Goal: Transaction & Acquisition: Obtain resource

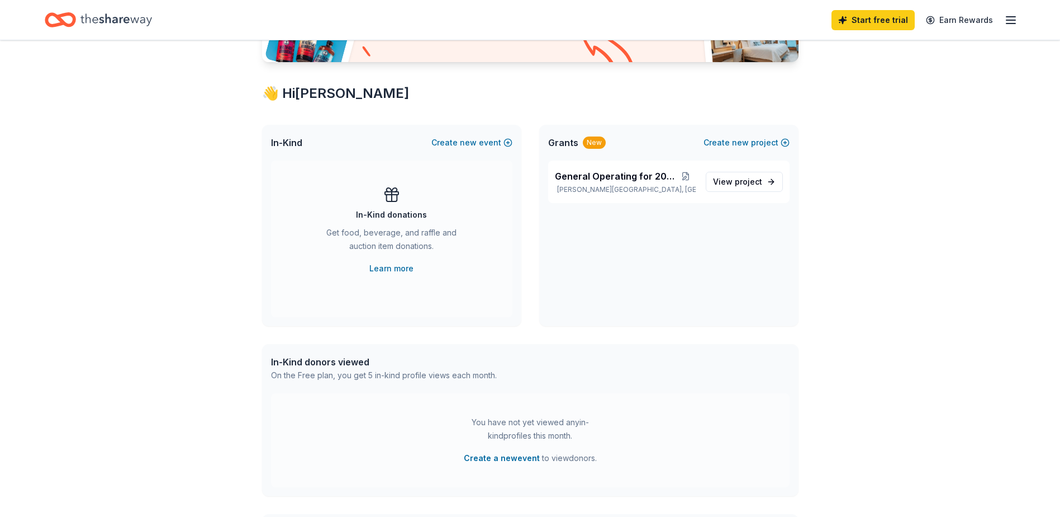
scroll to position [154, 0]
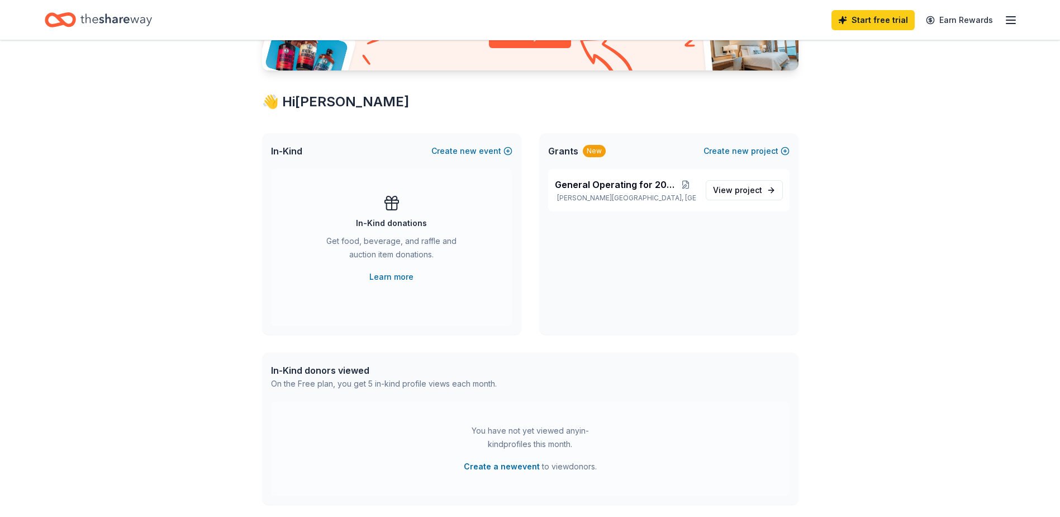
click at [392, 233] on div "In-Kind donations Get food, beverage, and raffle and auction item donations. Le…" at bounding box center [391, 238] width 197 height 89
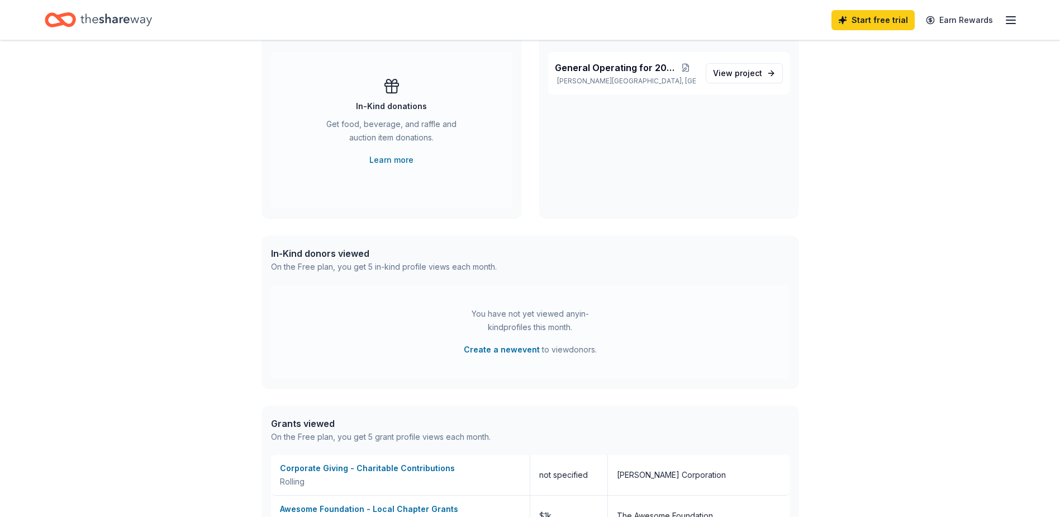
scroll to position [261, 0]
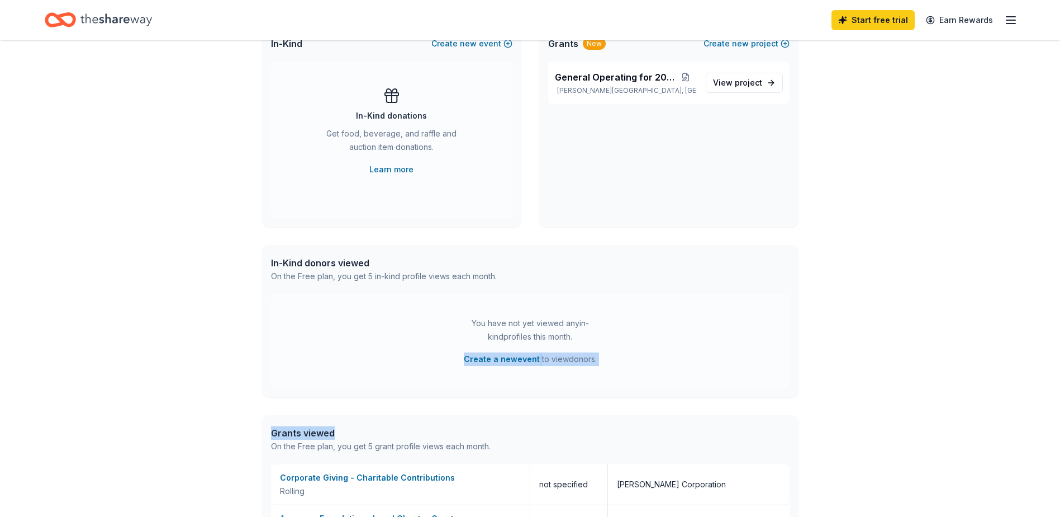
drag, startPoint x: 434, startPoint y: 363, endPoint x: 709, endPoint y: 407, distance: 278.0
click at [709, 407] on div "Access 3400 + in-kind donors Looking for product donations too? Find companies …" at bounding box center [530, 254] width 572 height 951
click at [496, 356] on button "Create a new event" at bounding box center [502, 358] width 76 height 13
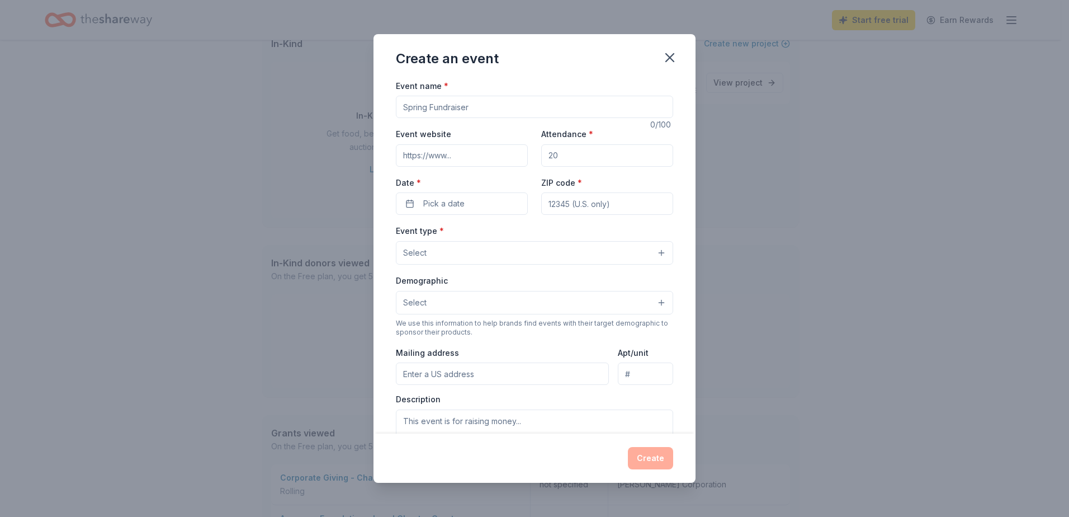
click at [439, 106] on input "Event name *" at bounding box center [534, 107] width 277 height 22
type input "Hope for the Holidays"
click at [669, 58] on icon "button" at bounding box center [670, 58] width 8 height 8
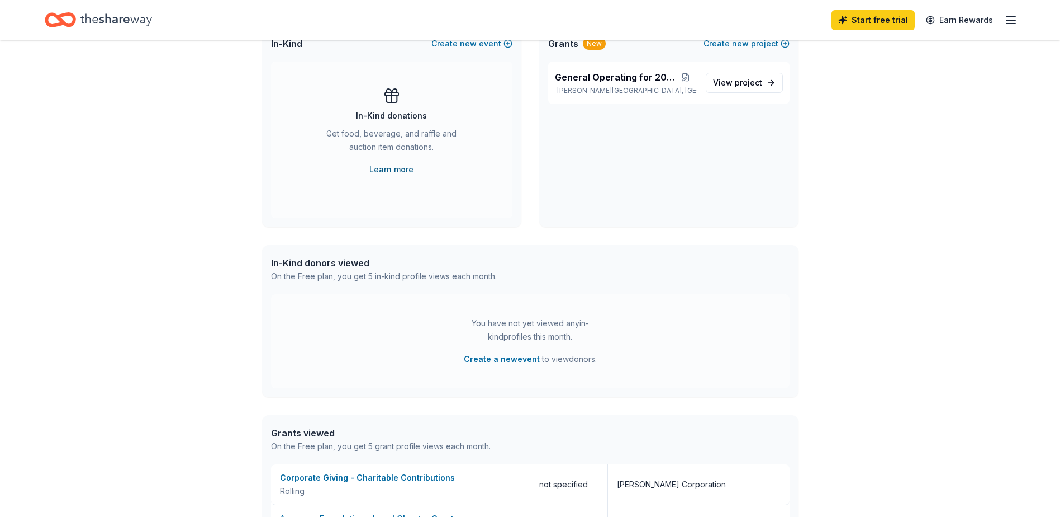
click at [380, 172] on link "Learn more" at bounding box center [392, 169] width 44 height 13
click at [585, 79] on span "General Operating for 2026" at bounding box center [615, 76] width 120 height 13
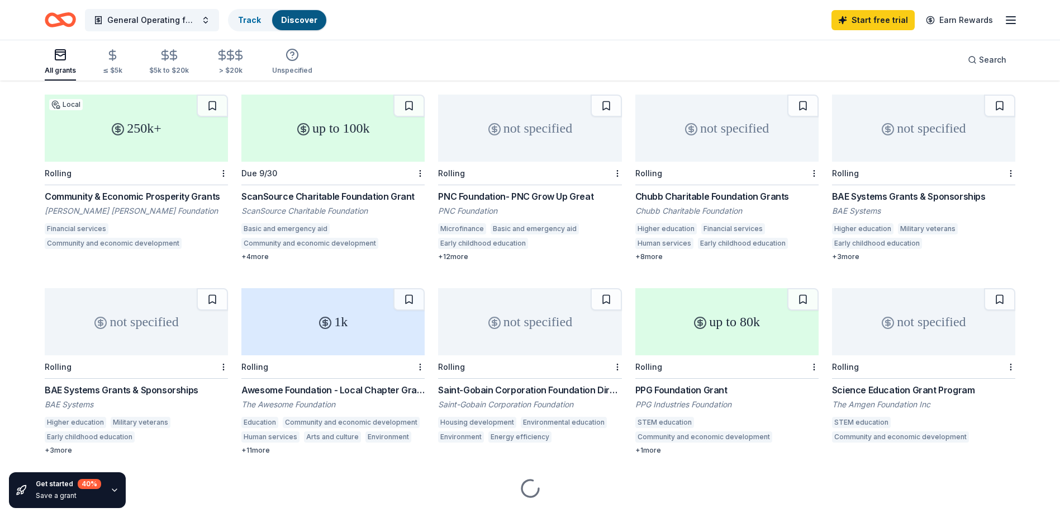
scroll to position [120, 0]
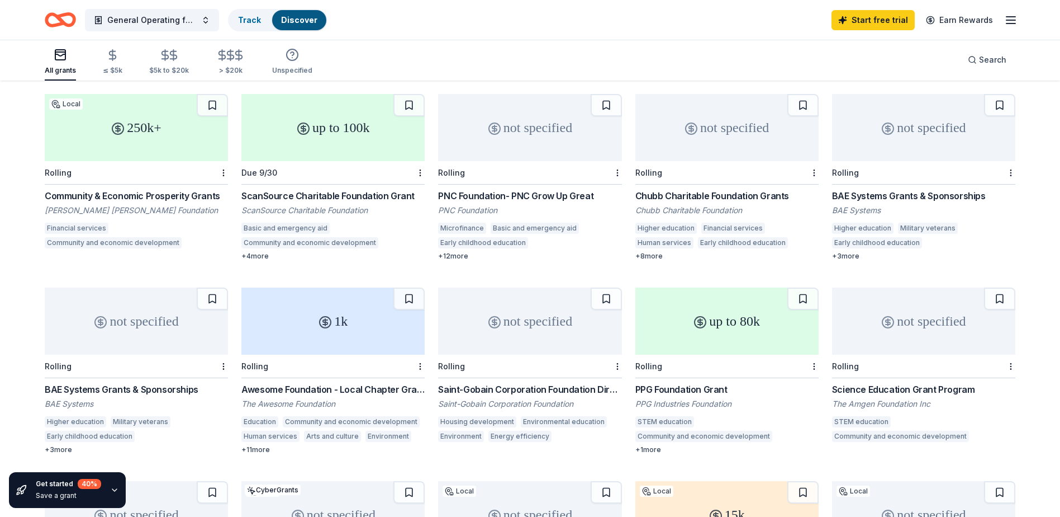
click at [652, 252] on div "+ 8 more" at bounding box center [727, 256] width 183 height 9
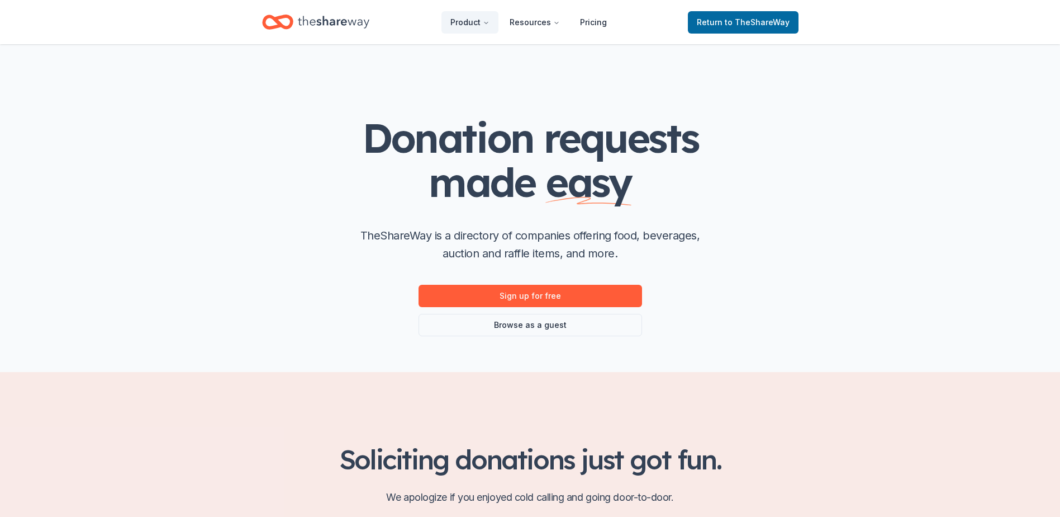
click at [721, 18] on span "Return to TheShareWay" at bounding box center [743, 22] width 93 height 13
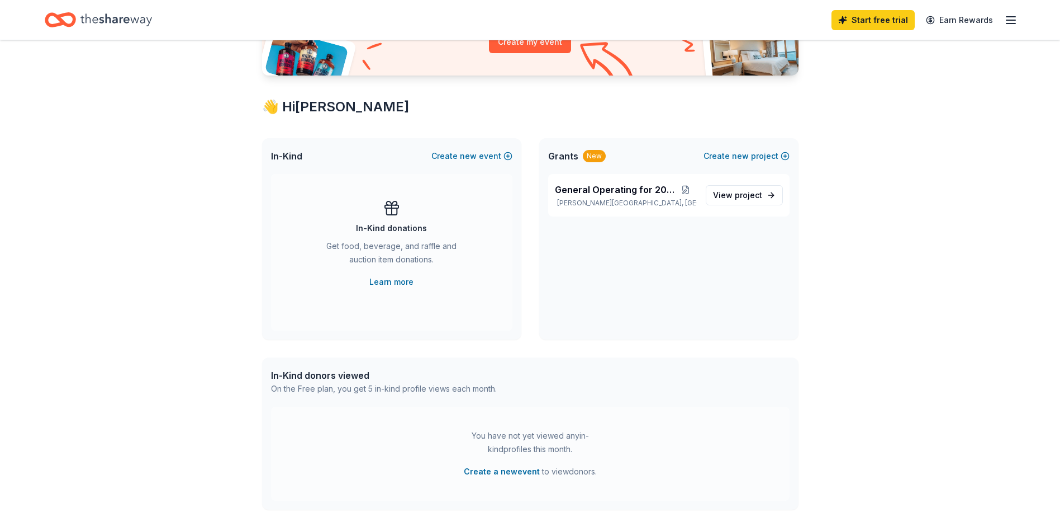
scroll to position [140, 0]
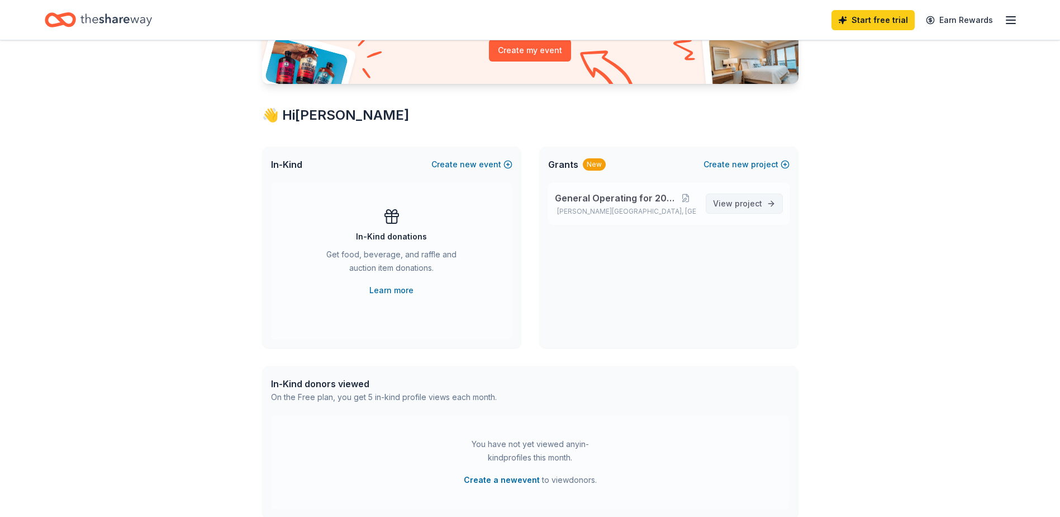
click at [726, 203] on span "View project" at bounding box center [737, 203] width 49 height 13
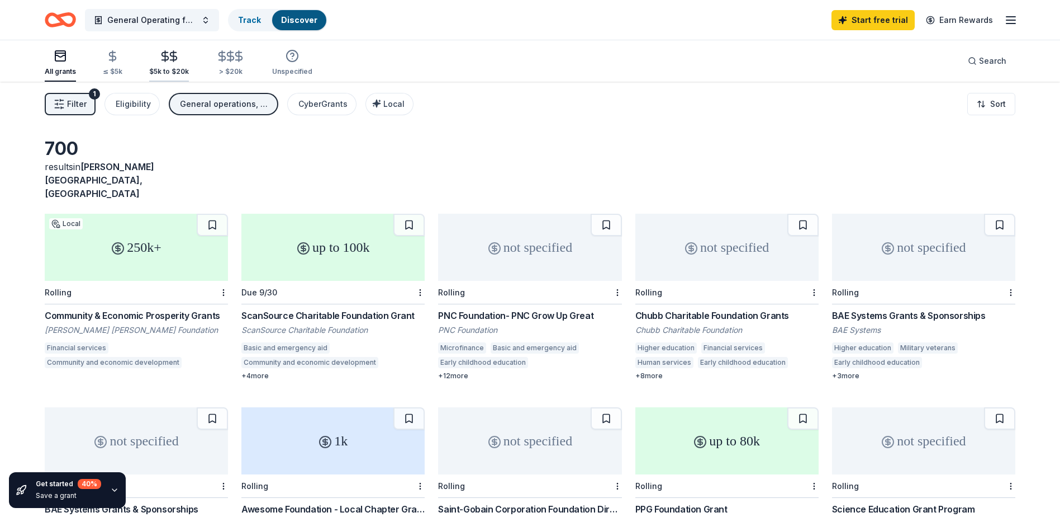
click at [167, 61] on icon "button" at bounding box center [173, 56] width 13 height 13
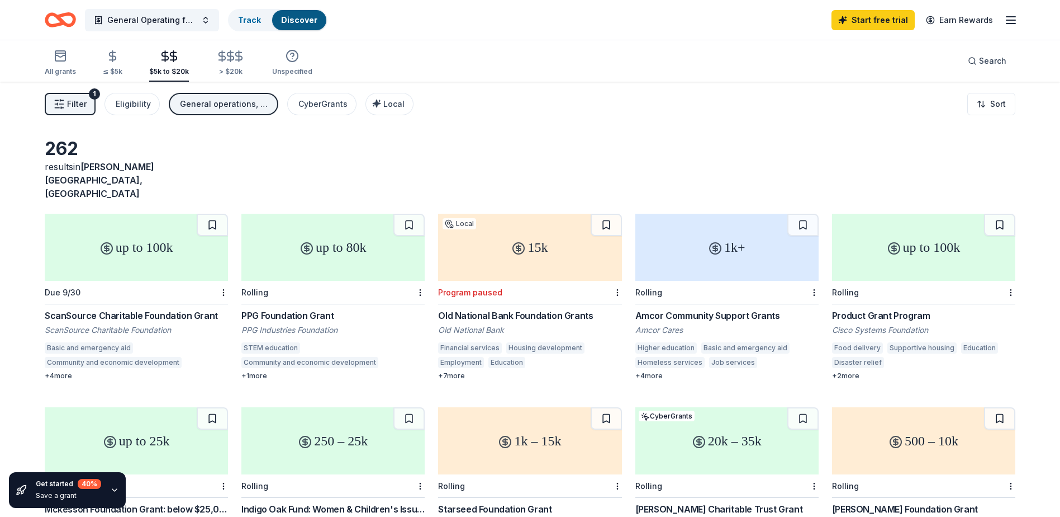
click at [901, 217] on div "up to 100k" at bounding box center [923, 247] width 183 height 67
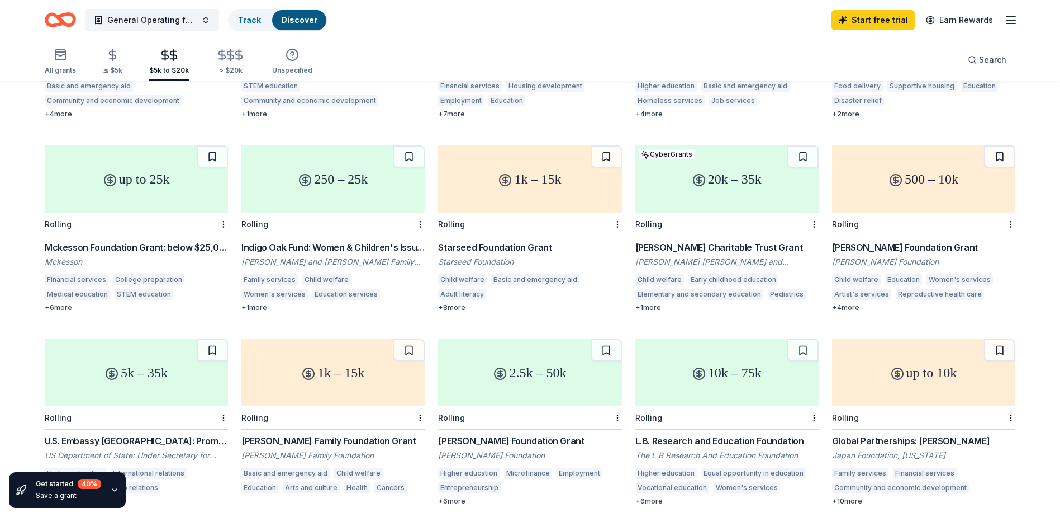
scroll to position [266, 0]
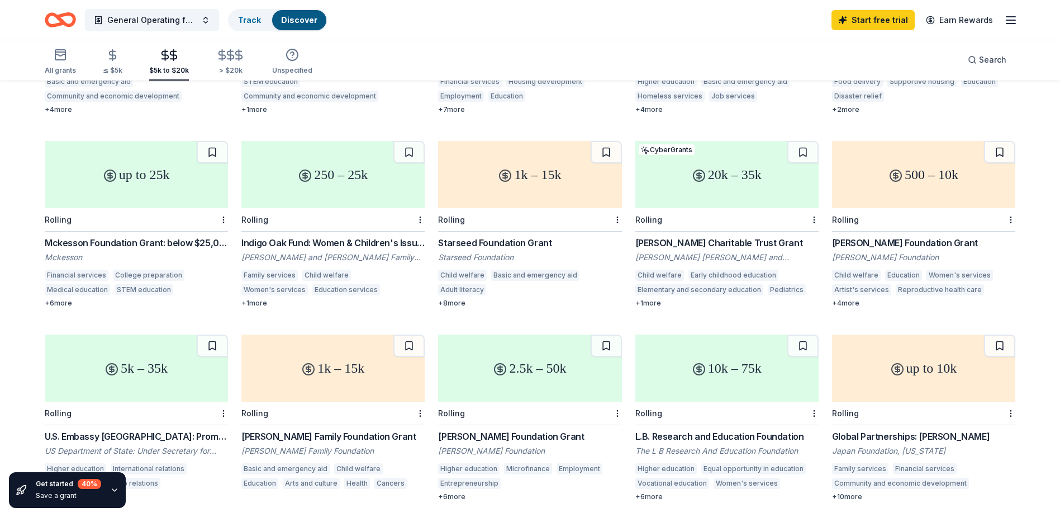
click at [328, 156] on div "250 – 25k" at bounding box center [332, 174] width 183 height 67
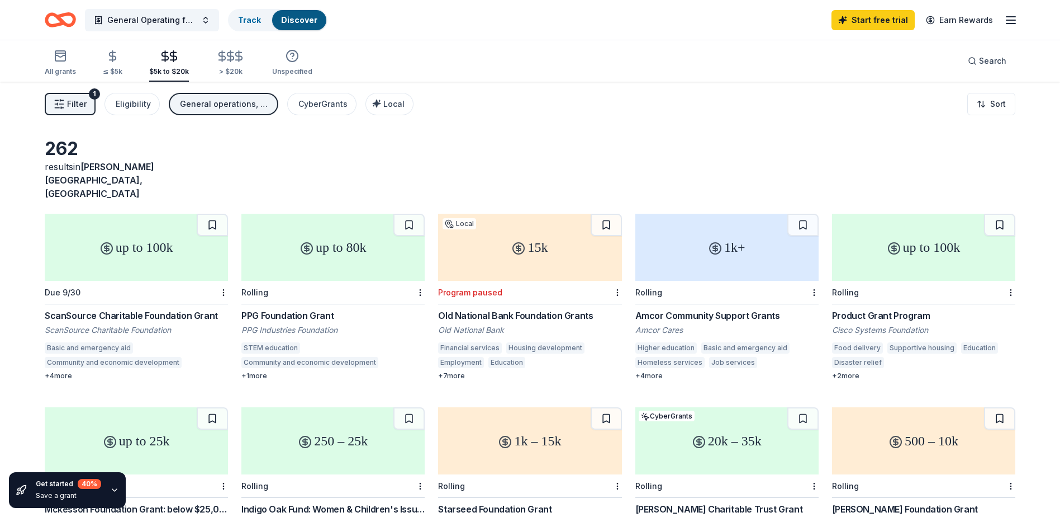
click at [1011, 23] on line "button" at bounding box center [1011, 23] width 9 height 0
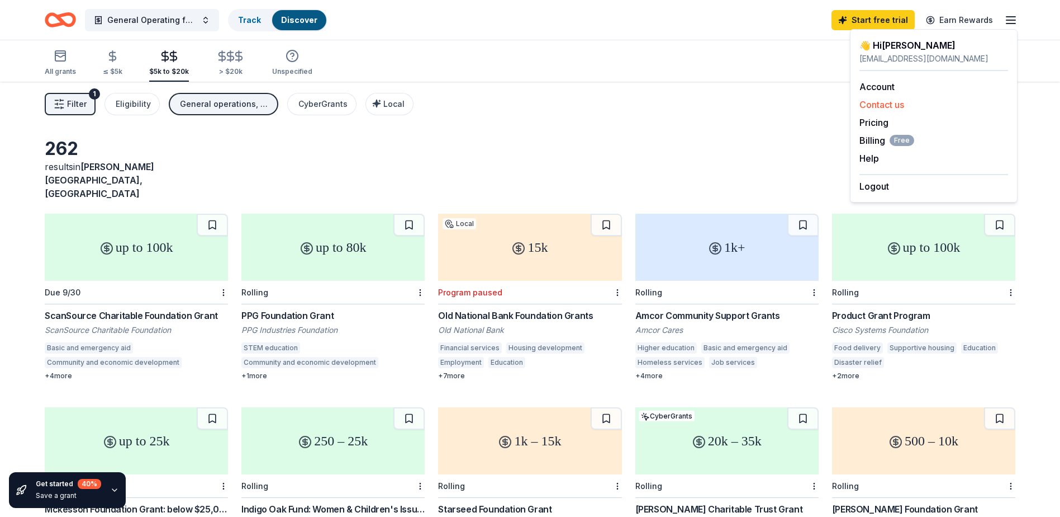
click at [895, 108] on button "Contact us" at bounding box center [882, 104] width 45 height 13
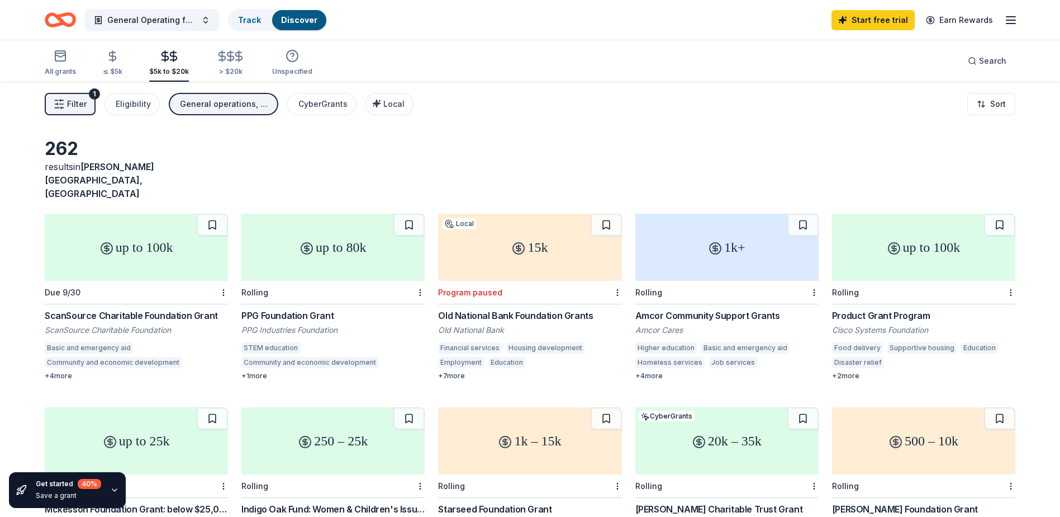
click at [366, 502] on div "Indigo Oak Fund: Women & Children's Issues" at bounding box center [332, 508] width 183 height 13
click at [1011, 18] on icon "button" at bounding box center [1011, 19] width 13 height 13
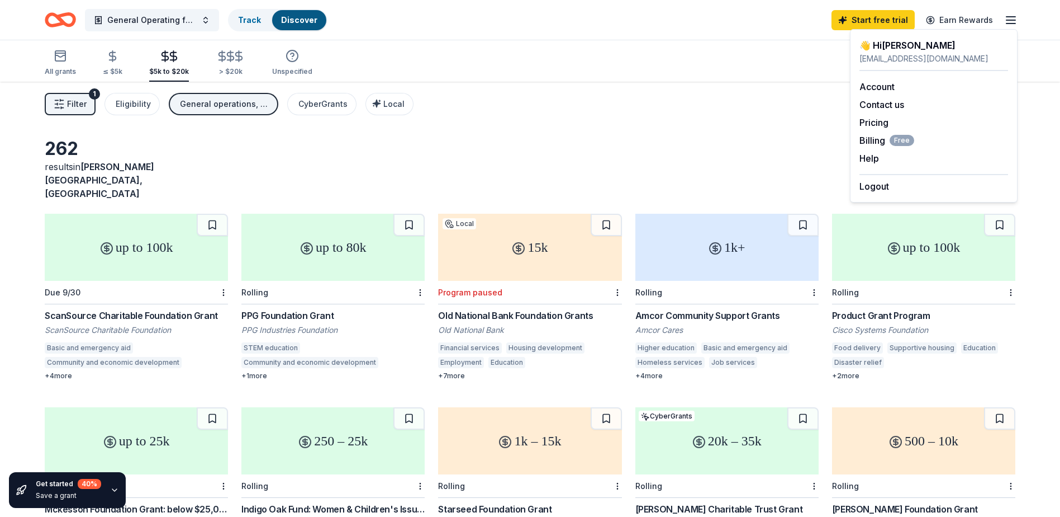
click at [700, 36] on div "General Operating for 2026 Track Discover Start free trial Earn Rewards" at bounding box center [530, 20] width 1060 height 40
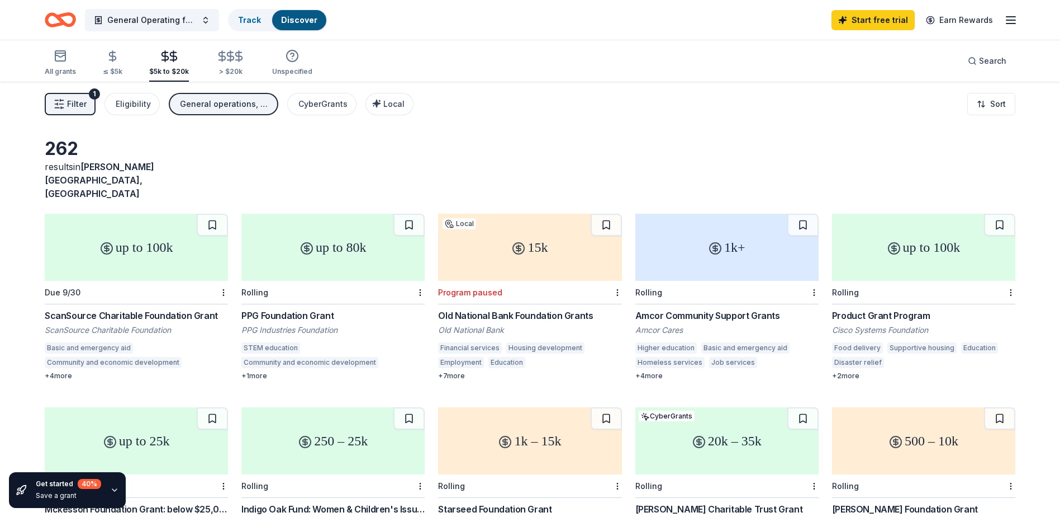
click at [75, 100] on span "Filter" at bounding box center [77, 103] width 20 height 13
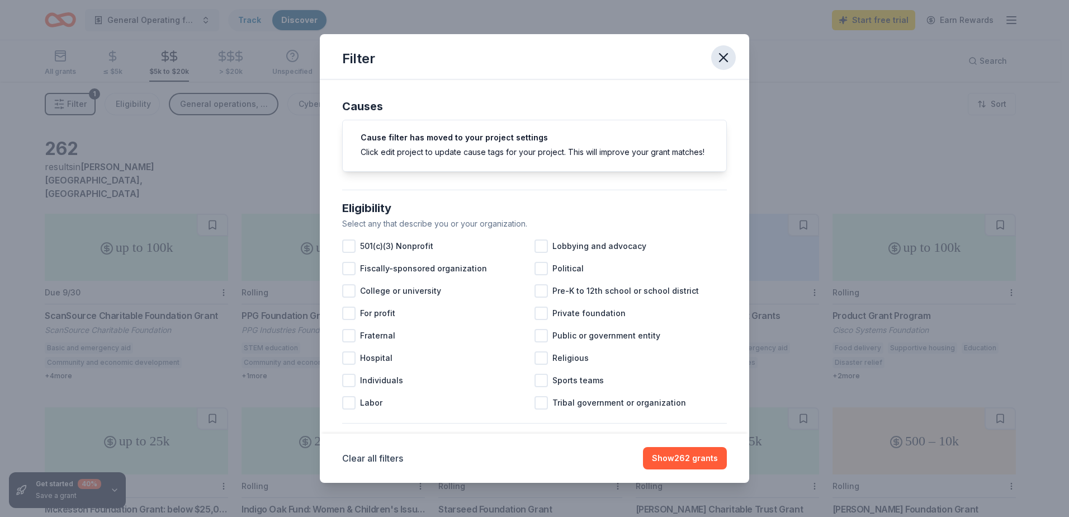
click at [726, 56] on icon "button" at bounding box center [723, 58] width 8 height 8
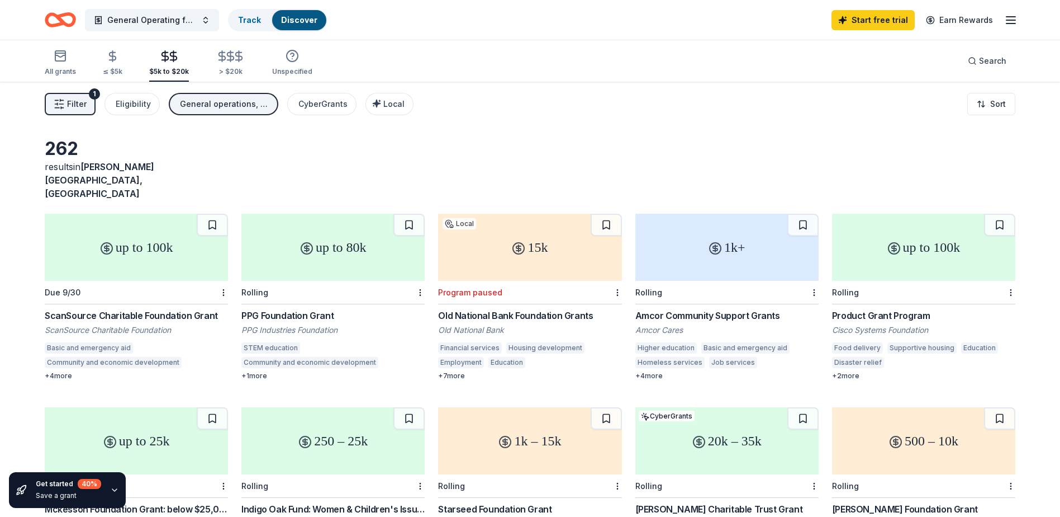
click at [524, 53] on div "All grants ≤ $5k $5k to $20k > $20k Unspecified Search" at bounding box center [530, 60] width 971 height 41
click at [755, 37] on div "General Operating for 2026 Track Discover Start free trial Earn Rewards" at bounding box center [530, 20] width 1060 height 40
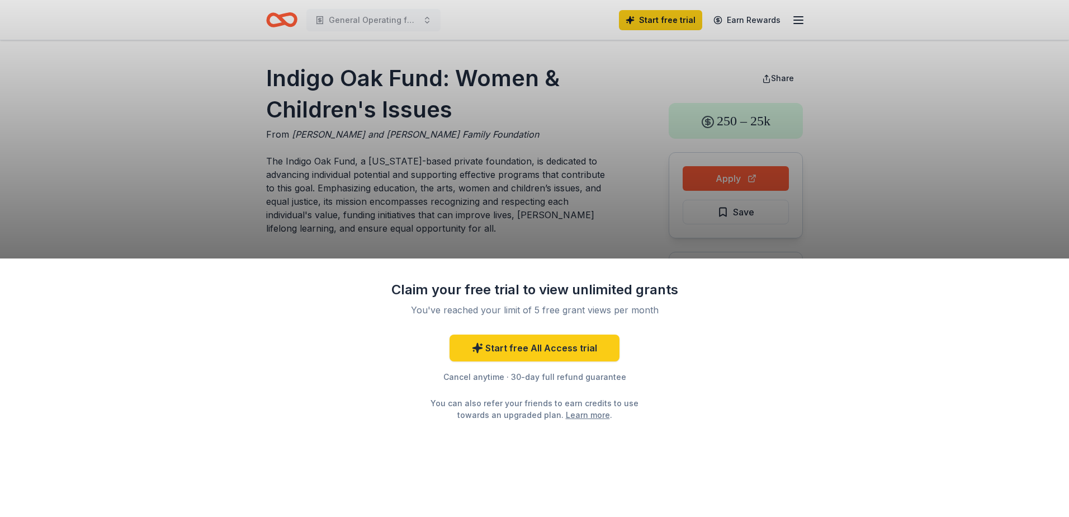
click at [895, 193] on div "Claim your free trial to view unlimited grants You've reached your limit of 5 f…" at bounding box center [534, 258] width 1069 height 517
click at [134, 132] on div "Claim your free trial to view unlimited grants You've reached your limit of 5 f…" at bounding box center [534, 258] width 1069 height 517
click at [1000, 192] on div "Claim your free trial to view unlimited grants You've reached your limit of 5 f…" at bounding box center [534, 258] width 1069 height 517
click at [935, 160] on div "Claim your free trial to view unlimited grants You've reached your limit of 5 f…" at bounding box center [534, 258] width 1069 height 517
click at [749, 173] on div "Claim your free trial to view unlimited grants You've reached your limit of 5 f…" at bounding box center [534, 258] width 1069 height 517
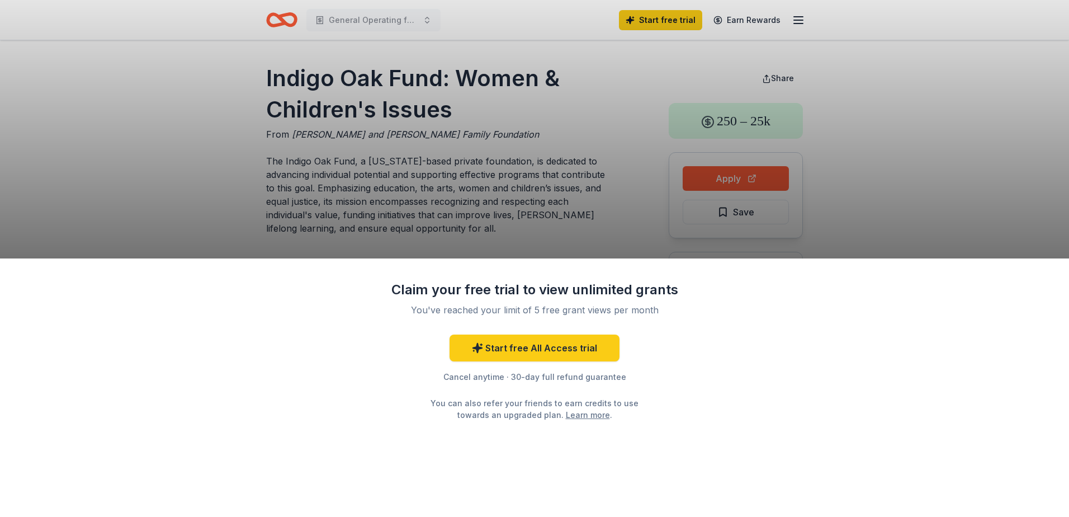
click at [989, 184] on div "Claim your free trial to view unlimited grants You've reached your limit of 5 f…" at bounding box center [534, 258] width 1069 height 517
drag, startPoint x: 953, startPoint y: 115, endPoint x: 927, endPoint y: 186, distance: 74.8
click at [927, 186] on div "Claim your free trial to view unlimited grants You've reached your limit of 5 f…" at bounding box center [534, 258] width 1069 height 517
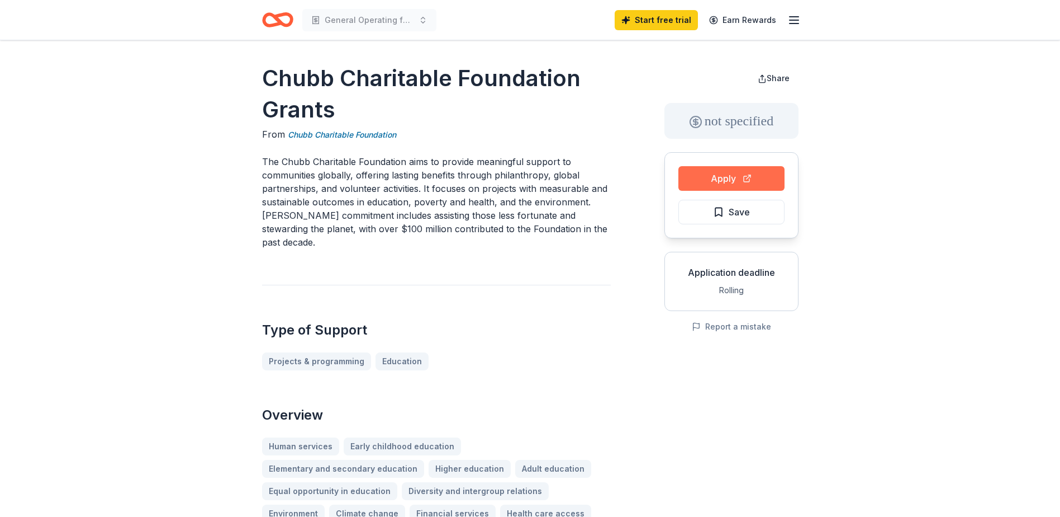
click at [722, 176] on button "Apply" at bounding box center [732, 178] width 106 height 25
